Goal: Check status

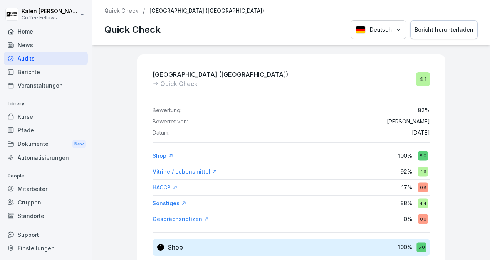
click at [116, 10] on p "Quick Check" at bounding box center [121, 11] width 34 height 7
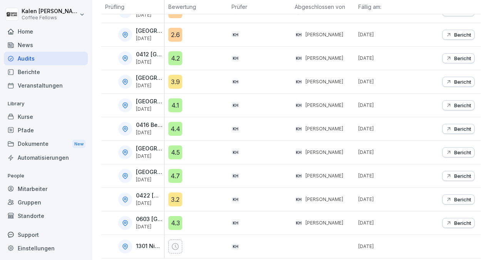
scroll to position [307, 0]
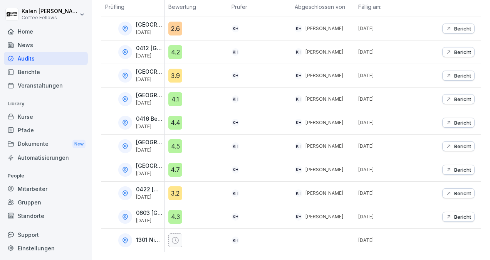
click at [454, 213] on p "Bericht" at bounding box center [462, 216] width 17 height 6
